Goal: Task Accomplishment & Management: Complete application form

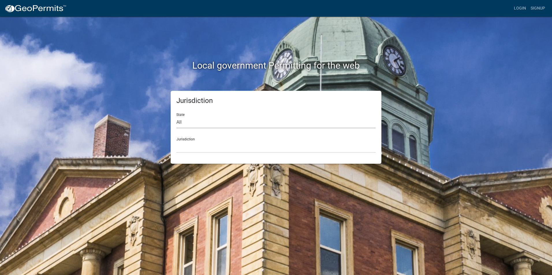
click at [192, 127] on select "All [US_STATE] [US_STATE] [US_STATE] [US_STATE] [US_STATE] [US_STATE] [US_STATE…" at bounding box center [275, 123] width 199 height 12
click at [192, 124] on select "All [US_STATE] [US_STATE] [US_STATE] [US_STATE] [US_STATE] [US_STATE] [US_STATE…" at bounding box center [275, 123] width 199 height 12
select select "[US_STATE]"
click at [176, 117] on select "All [US_STATE] [US_STATE] [US_STATE] [US_STATE] [US_STATE] [US_STATE] [US_STATE…" at bounding box center [275, 123] width 199 height 12
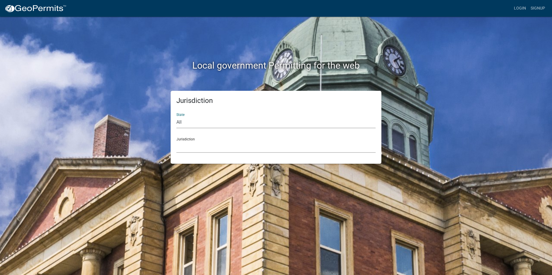
click at [194, 146] on select "[GEOGRAPHIC_DATA], [US_STATE] [GEOGRAPHIC_DATA], [US_STATE] [GEOGRAPHIC_DATA], …" at bounding box center [275, 147] width 199 height 12
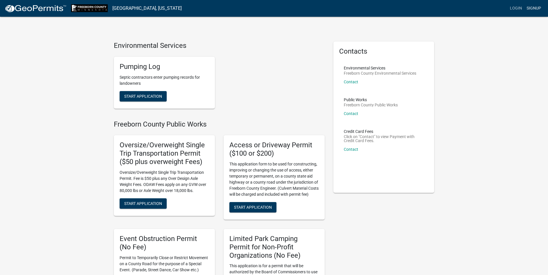
click at [536, 7] on link "Signup" at bounding box center [533, 8] width 19 height 11
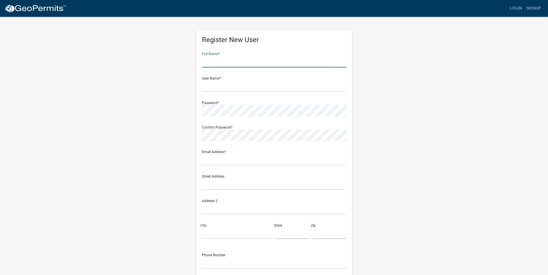
click at [224, 63] on input "text" at bounding box center [274, 62] width 144 height 12
type input "k"
type input "[PERSON_NAME]"
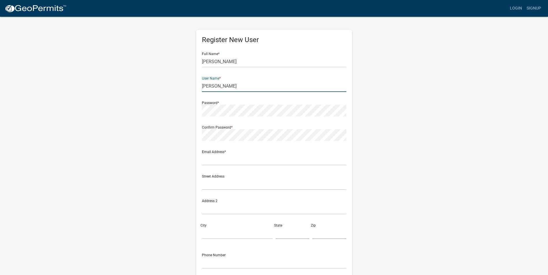
type input "[PERSON_NAME]"
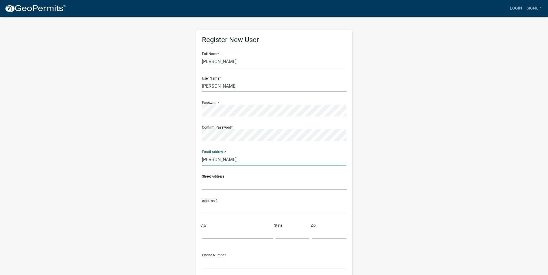
type input "[PERSON_NAME][EMAIL_ADDRESS][PERSON_NAME][DOMAIN_NAME][PERSON_NAME]"
type input "[STREET_ADDRESS][PERSON_NAME]"
type input "56007"
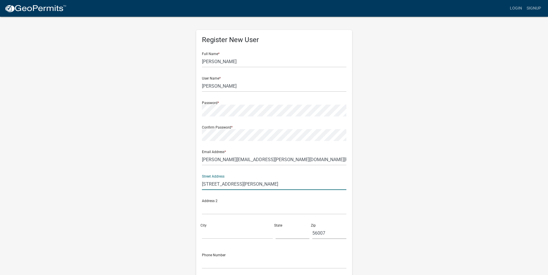
click at [253, 185] on input "[STREET_ADDRESS][PERSON_NAME]" at bounding box center [274, 184] width 144 height 12
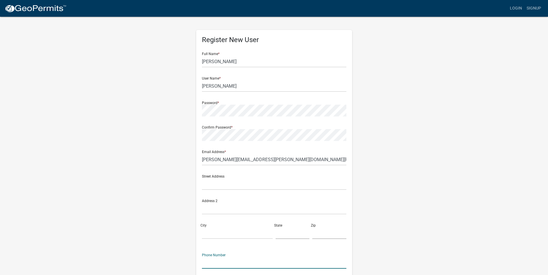
scroll to position [50, 0]
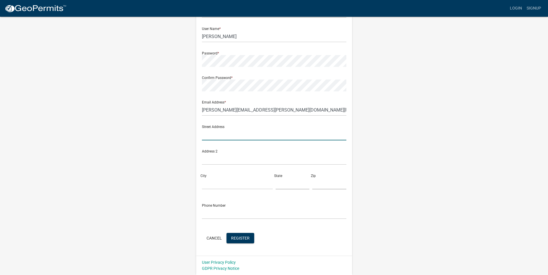
click at [223, 138] on input "text" at bounding box center [274, 135] width 144 height 12
type input "[STREET_ADDRESS][US_STATE]"
type input "Alden"
type input "MN"
type input "56009"
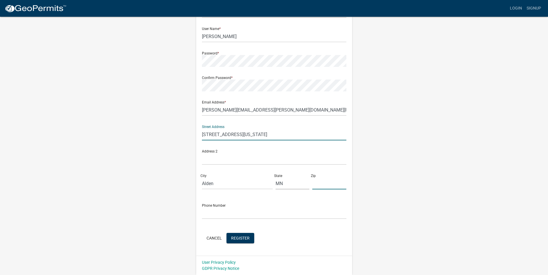
type input "5073080575"
click at [254, 135] on input "[STREET_ADDRESS][US_STATE]" at bounding box center [274, 135] width 144 height 12
click at [252, 123] on div "Street Address" at bounding box center [274, 131] width 144 height 20
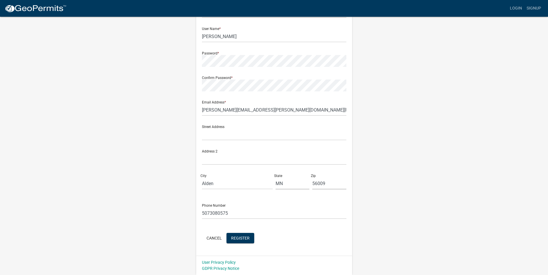
click at [252, 128] on div "Street Address" at bounding box center [274, 131] width 144 height 20
click at [253, 137] on input "text" at bounding box center [274, 135] width 144 height 12
type input "[STREET_ADDRESS]"
type input "[PERSON_NAME] [PERSON_NAME]"
type input "56007"
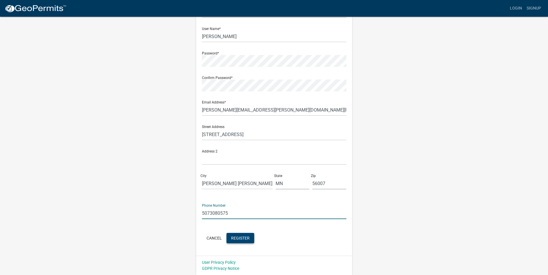
click at [236, 240] on span "Register" at bounding box center [240, 238] width 18 height 5
